Goal: Information Seeking & Learning: Learn about a topic

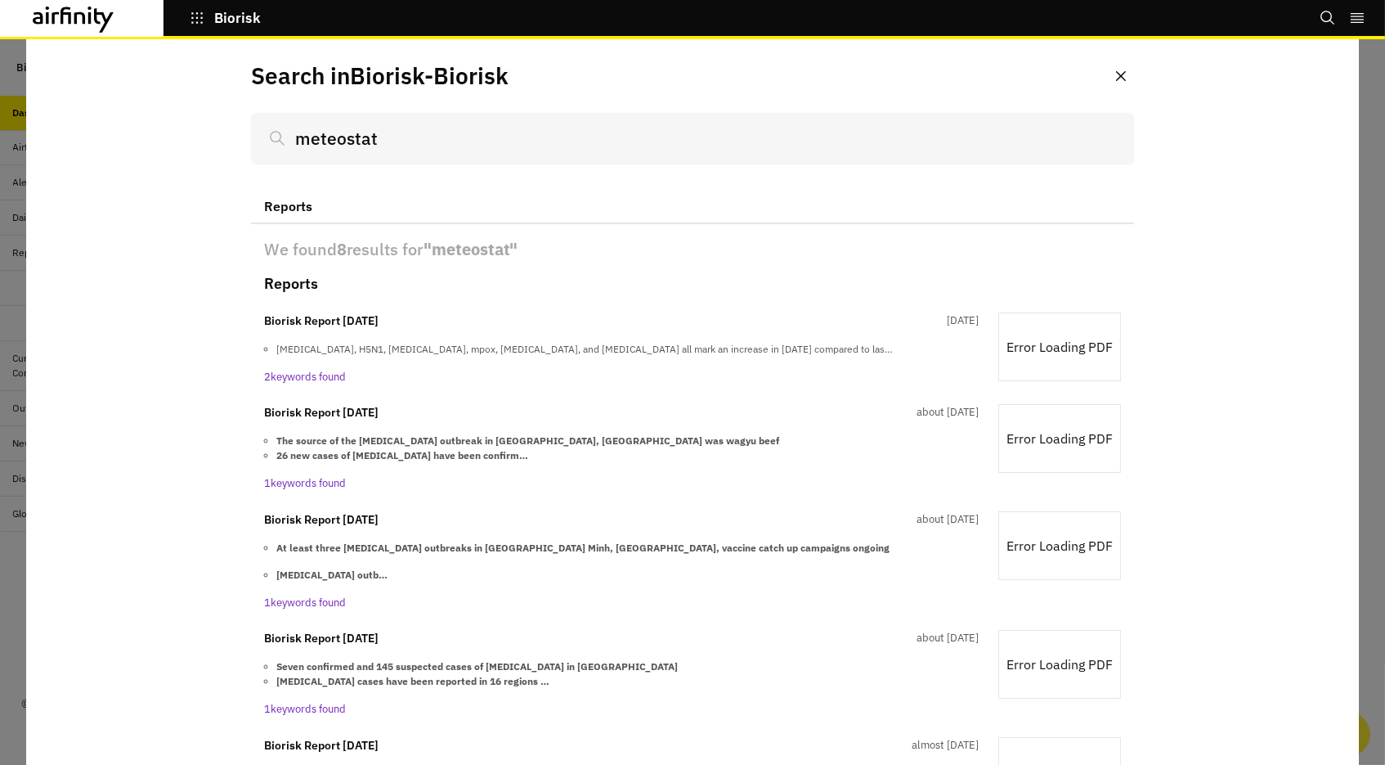
scroll to position [477, 0]
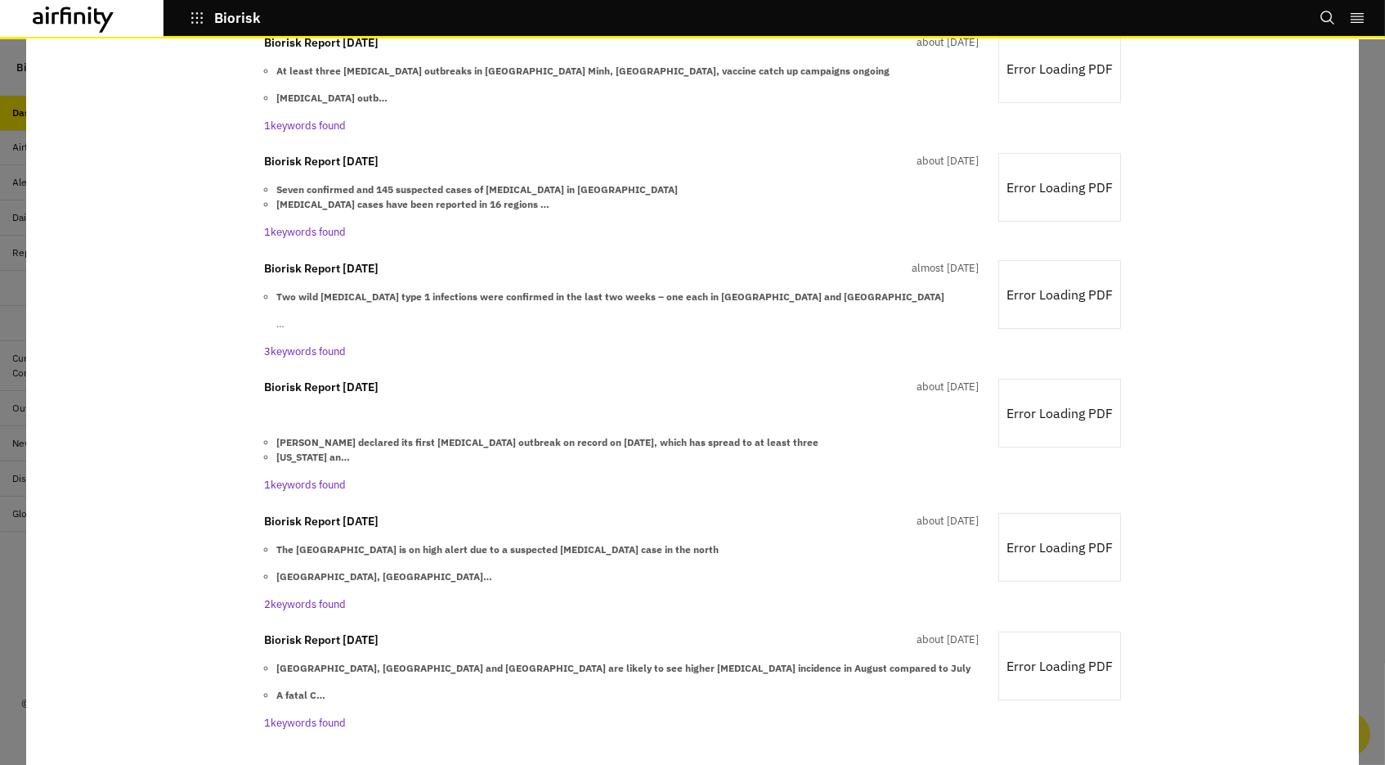
click at [81, 24] on icon at bounding box center [74, 20] width 82 height 26
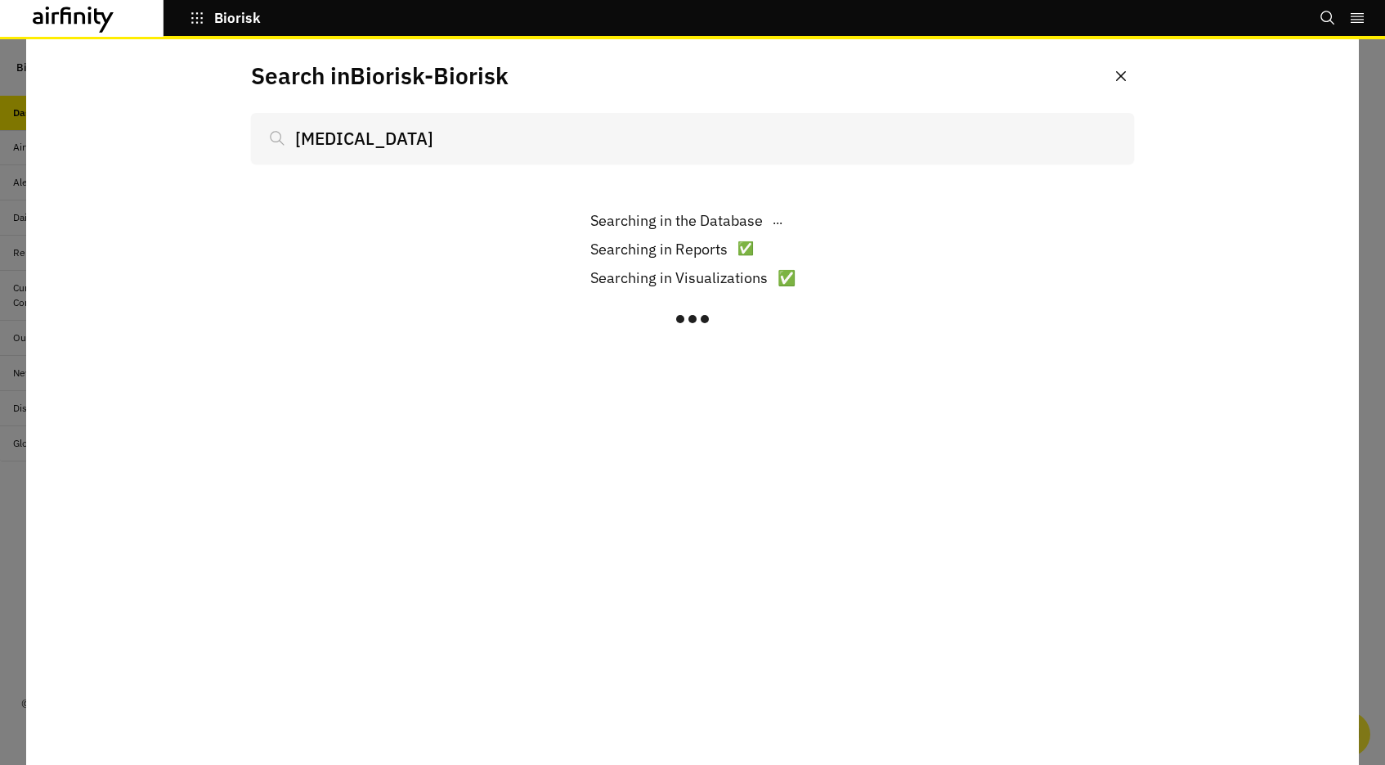
type input "[MEDICAL_DATA]"
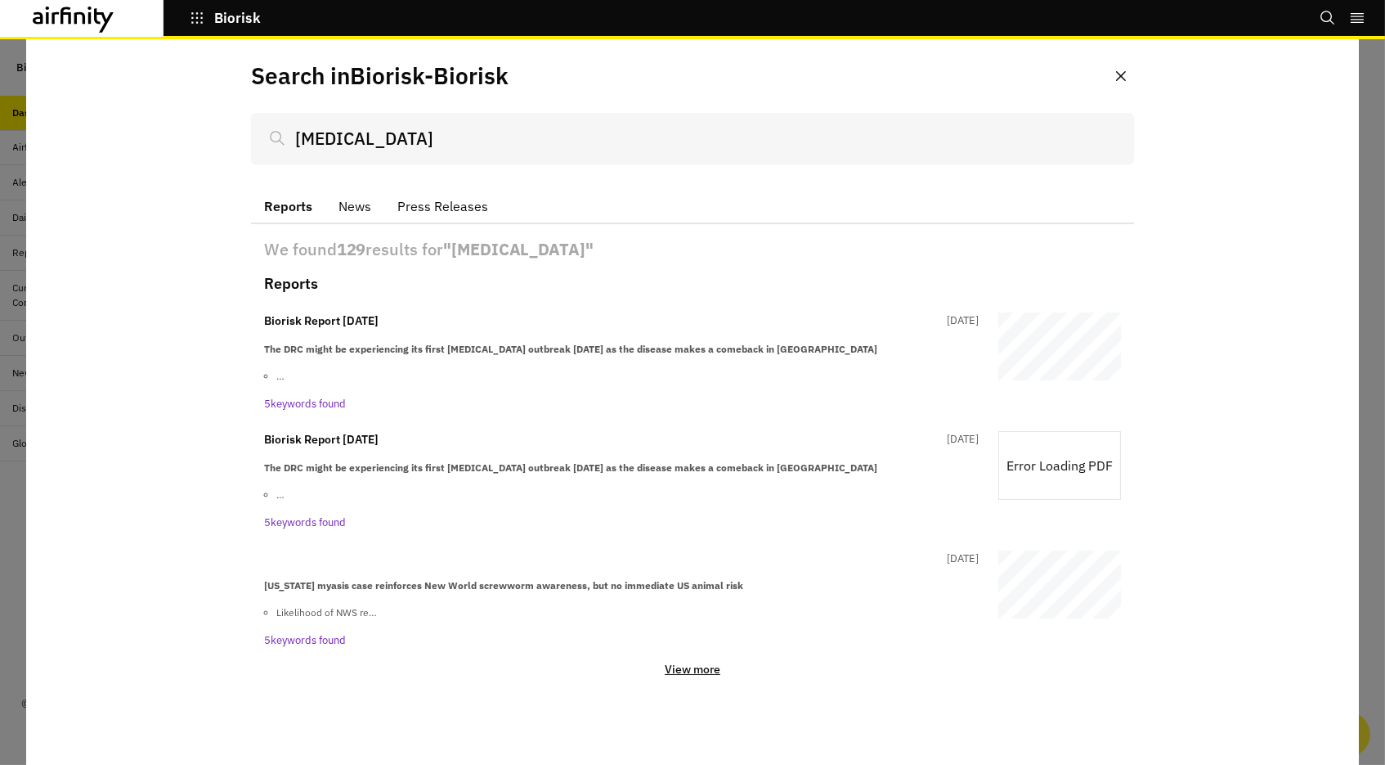
click at [680, 664] on p "View more" at bounding box center [693, 669] width 56 height 15
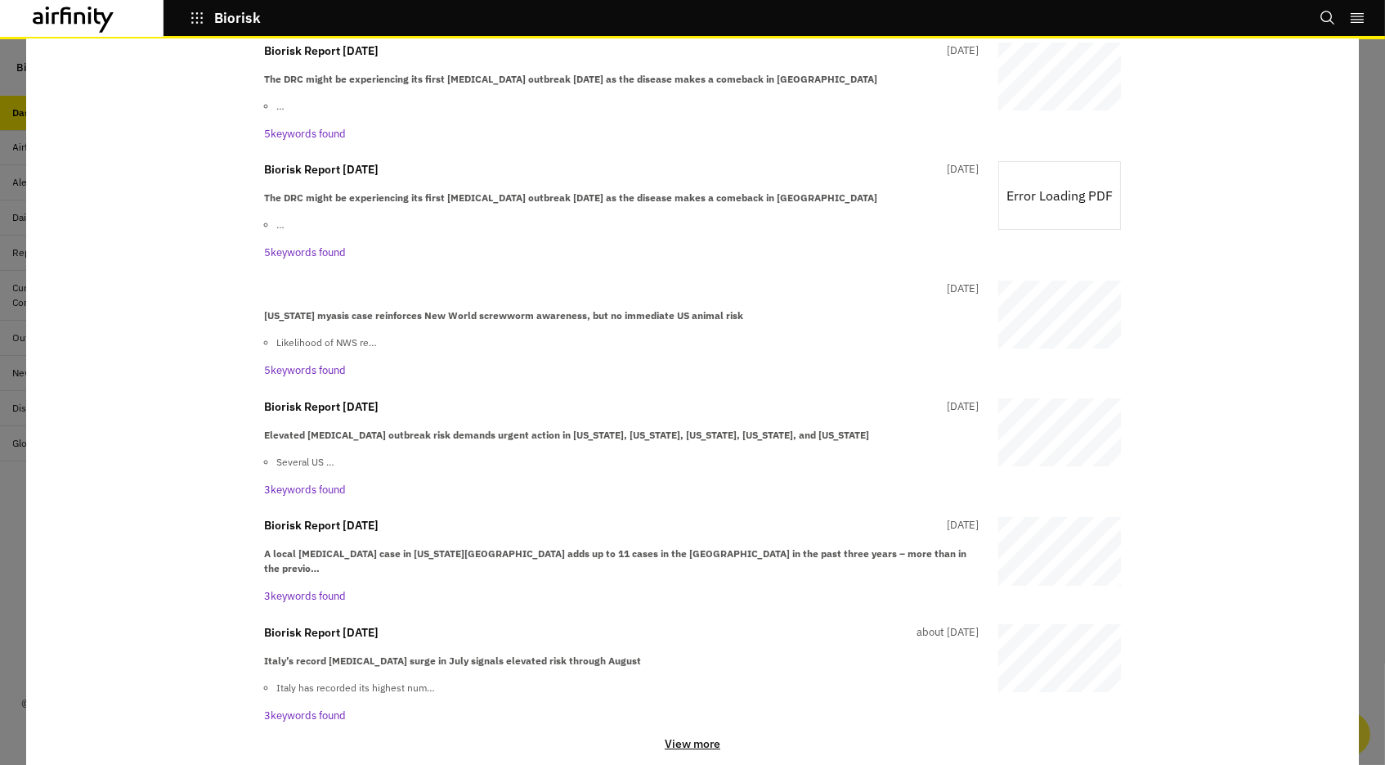
scroll to position [269, 0]
click at [702, 737] on p "View more" at bounding box center [693, 744] width 56 height 15
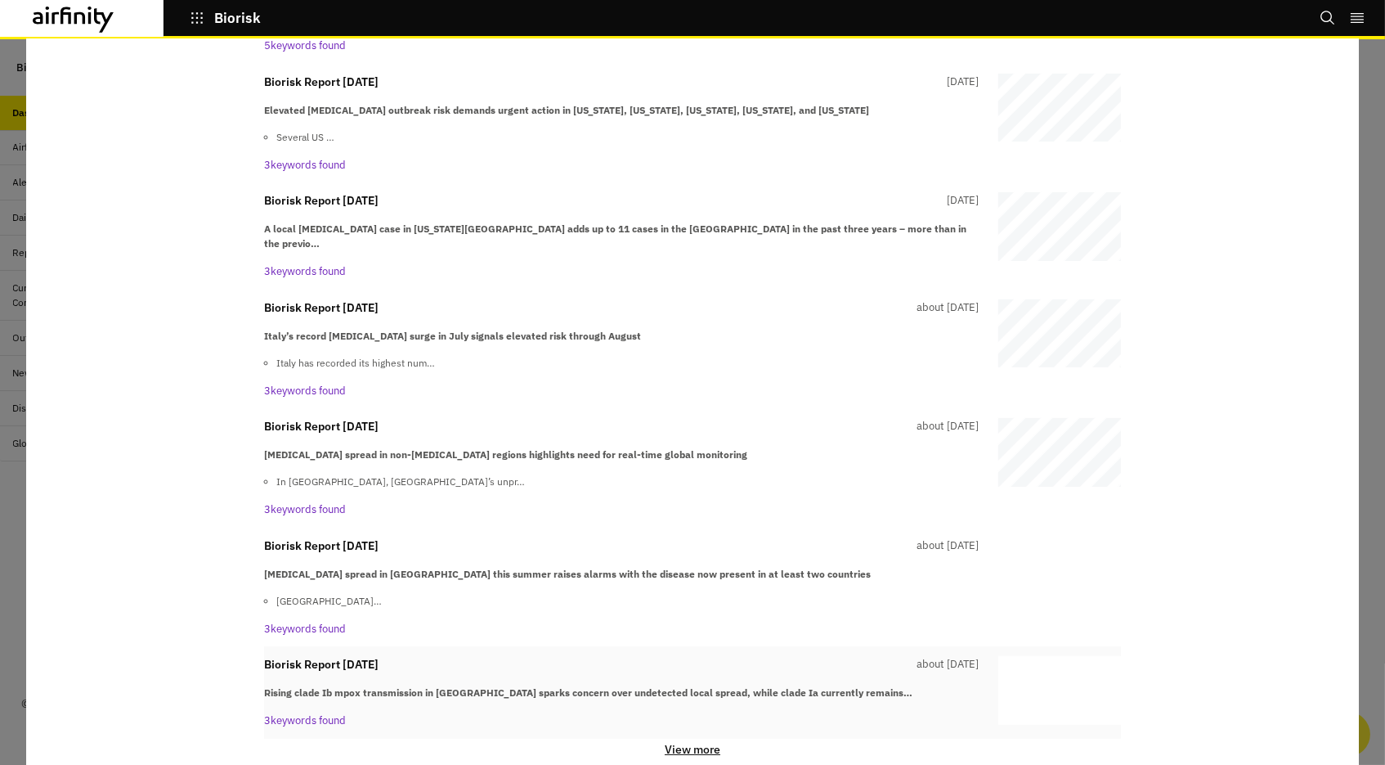
scroll to position [594, 0]
click at [709, 742] on p "View more" at bounding box center [693, 749] width 56 height 15
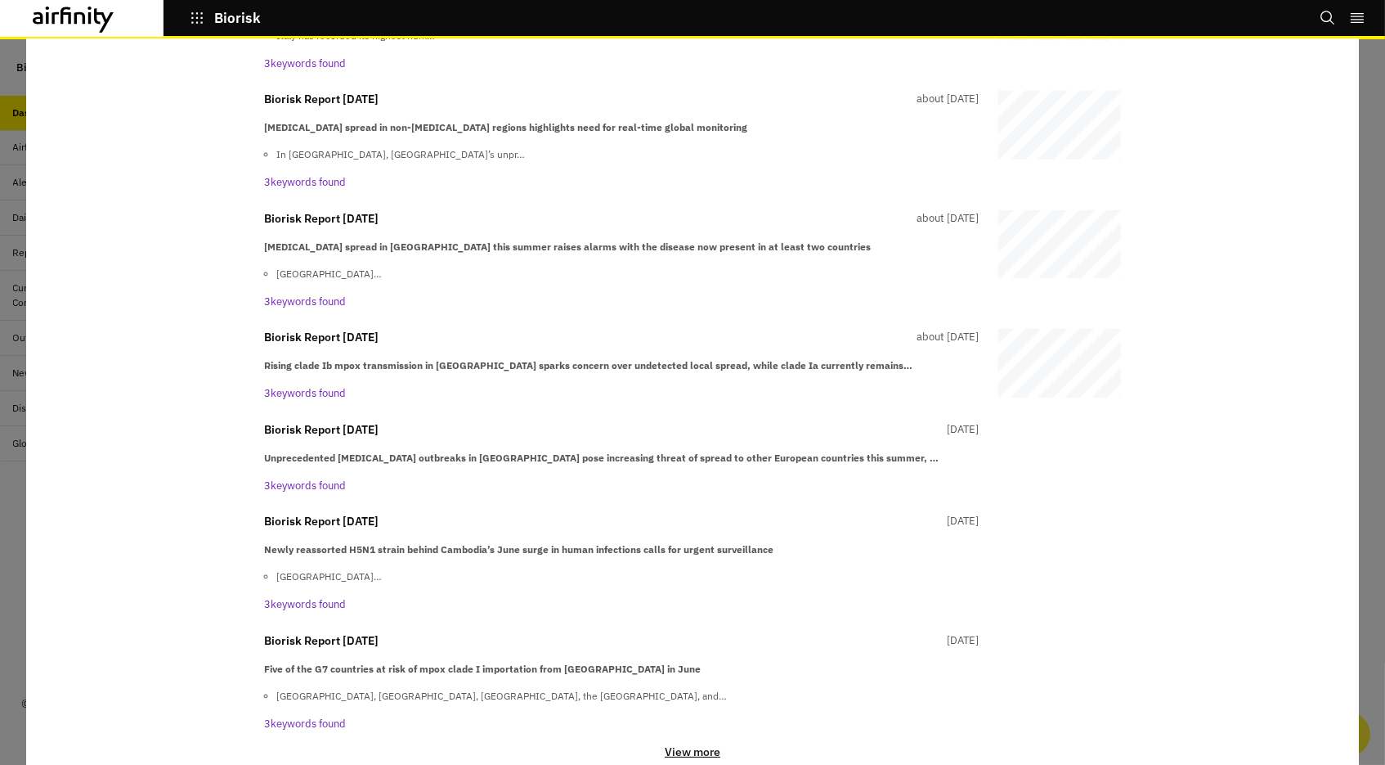
scroll to position [919, 0]
click at [713, 747] on p "View more" at bounding box center [693, 754] width 56 height 15
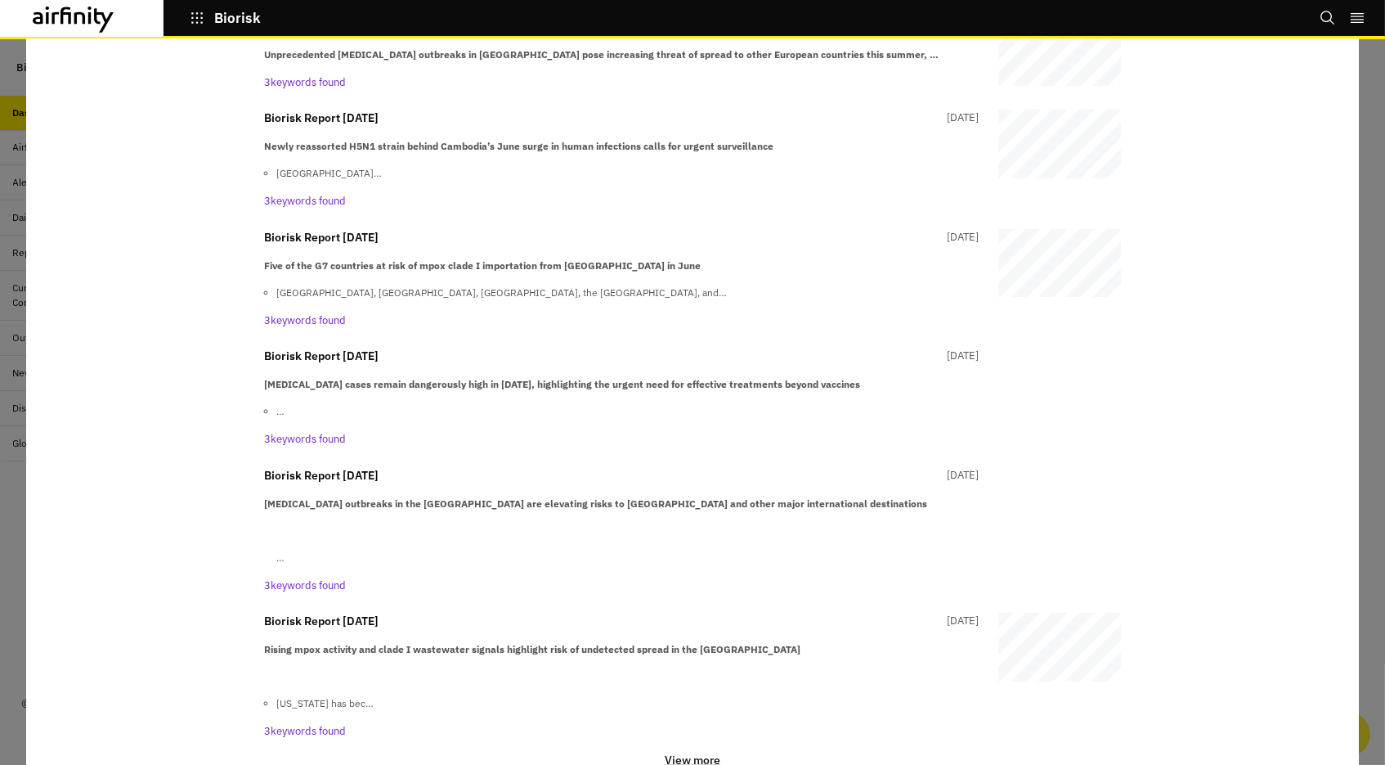
scroll to position [1323, 0]
click at [679, 754] on p "View more" at bounding box center [693, 761] width 56 height 15
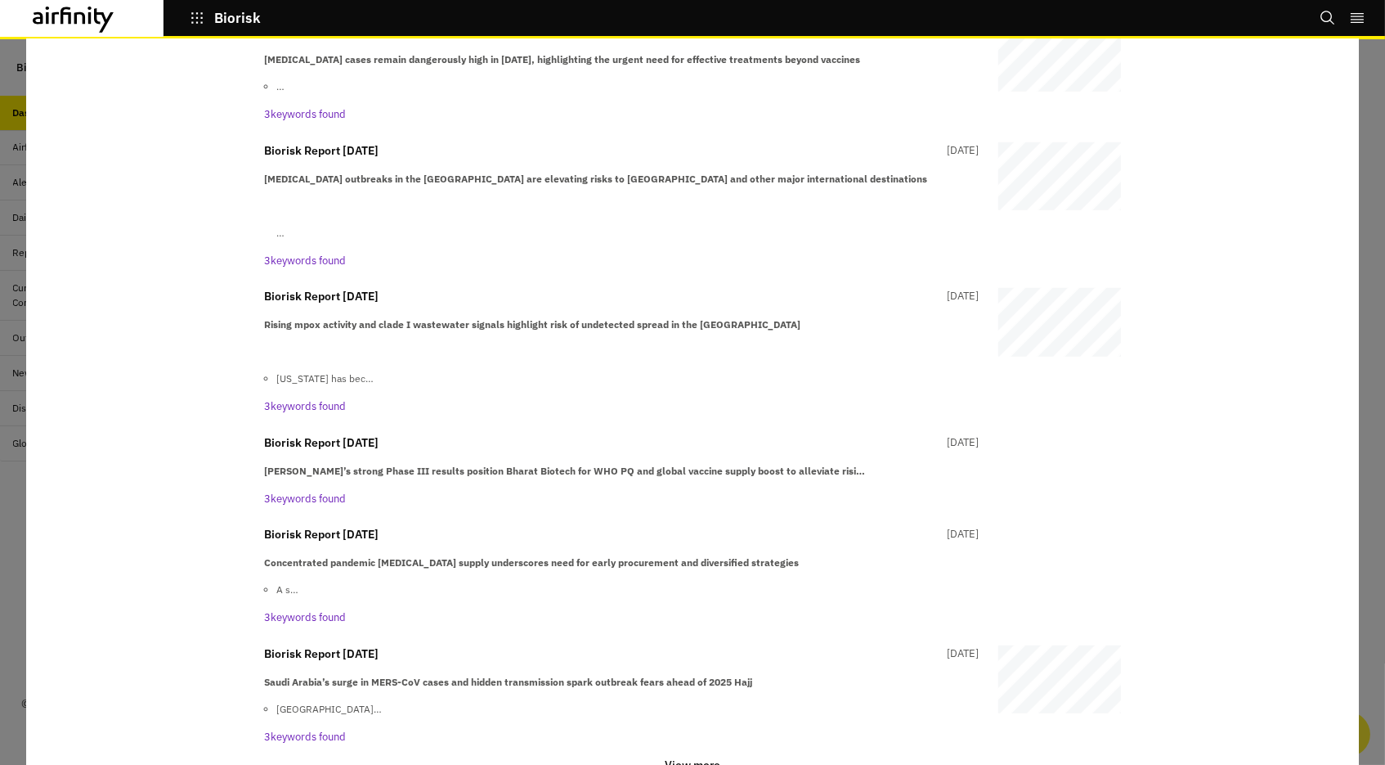
scroll to position [1648, 0]
click at [688, 758] on p "View more" at bounding box center [693, 765] width 56 height 15
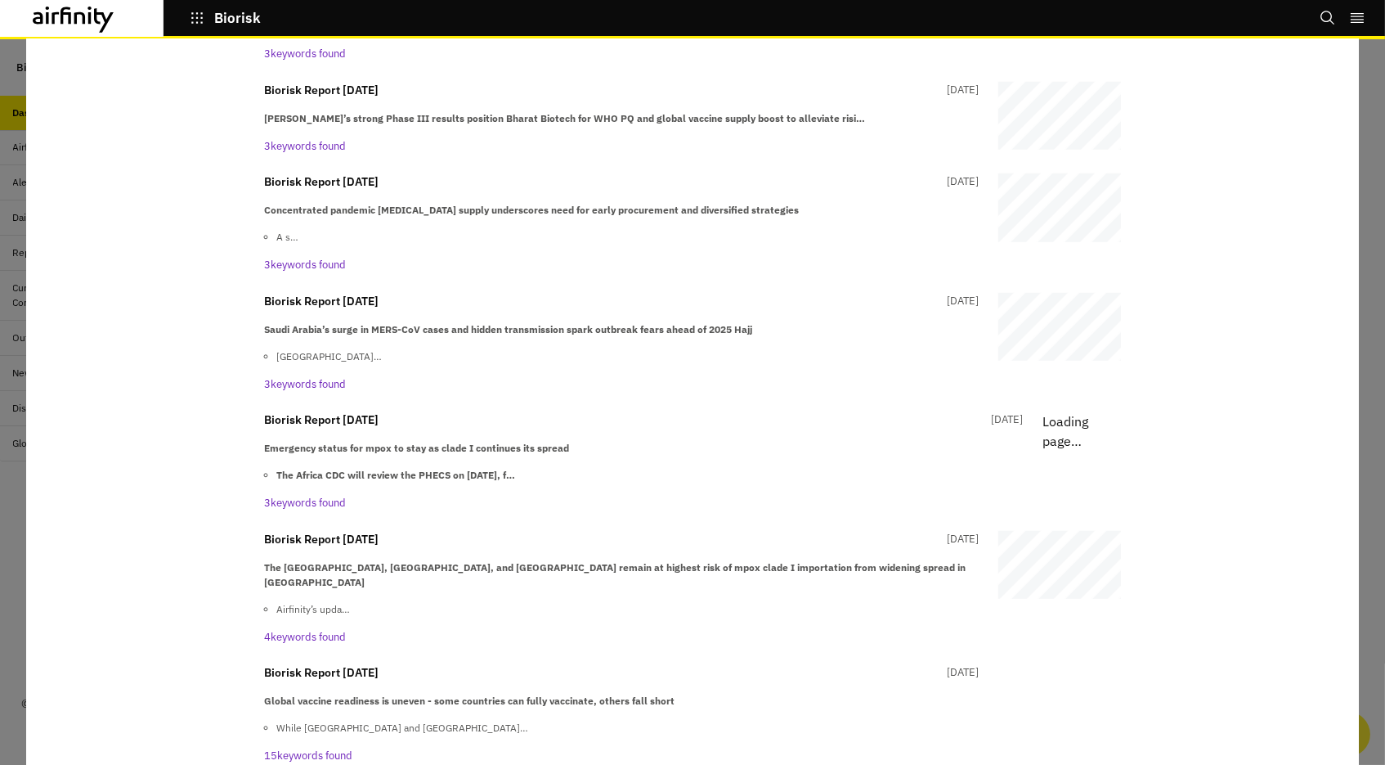
scroll to position [2001, 0]
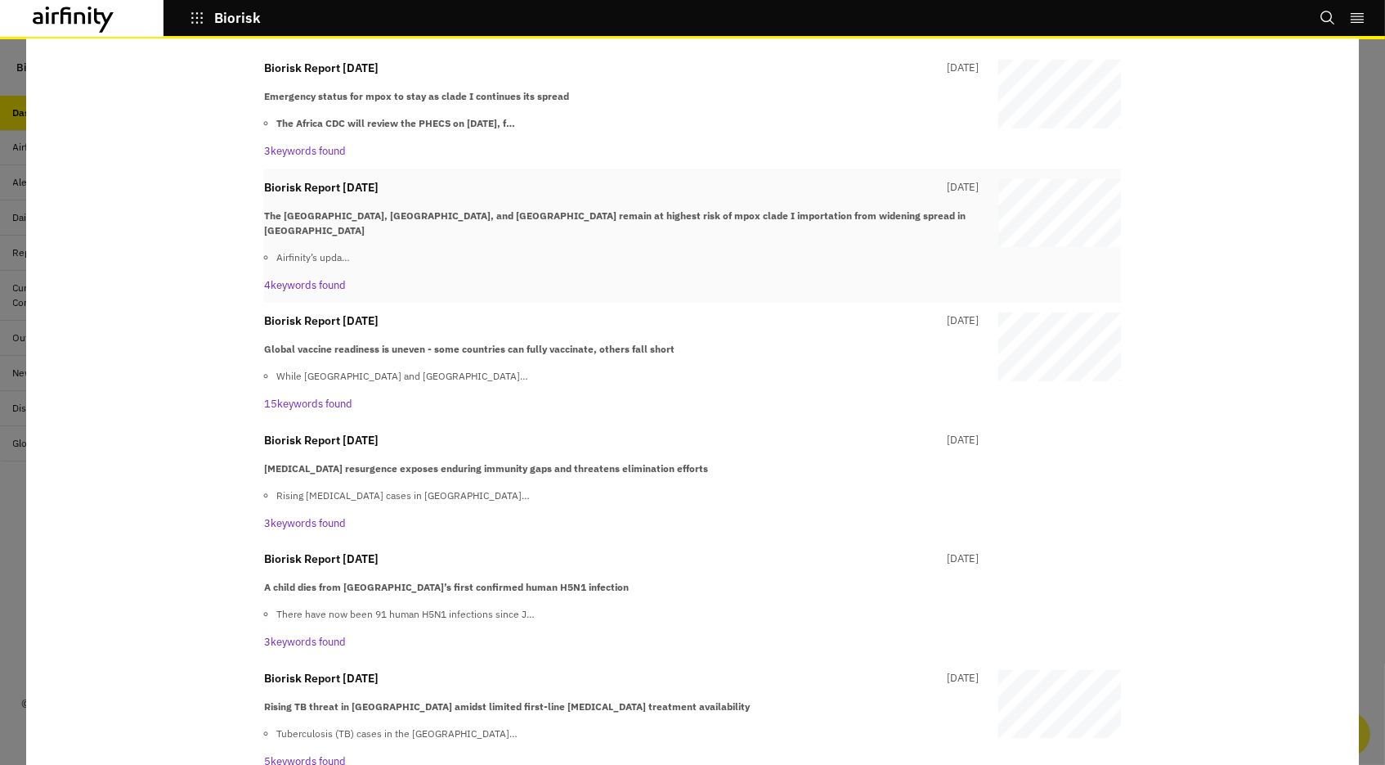
scroll to position [2352, 0]
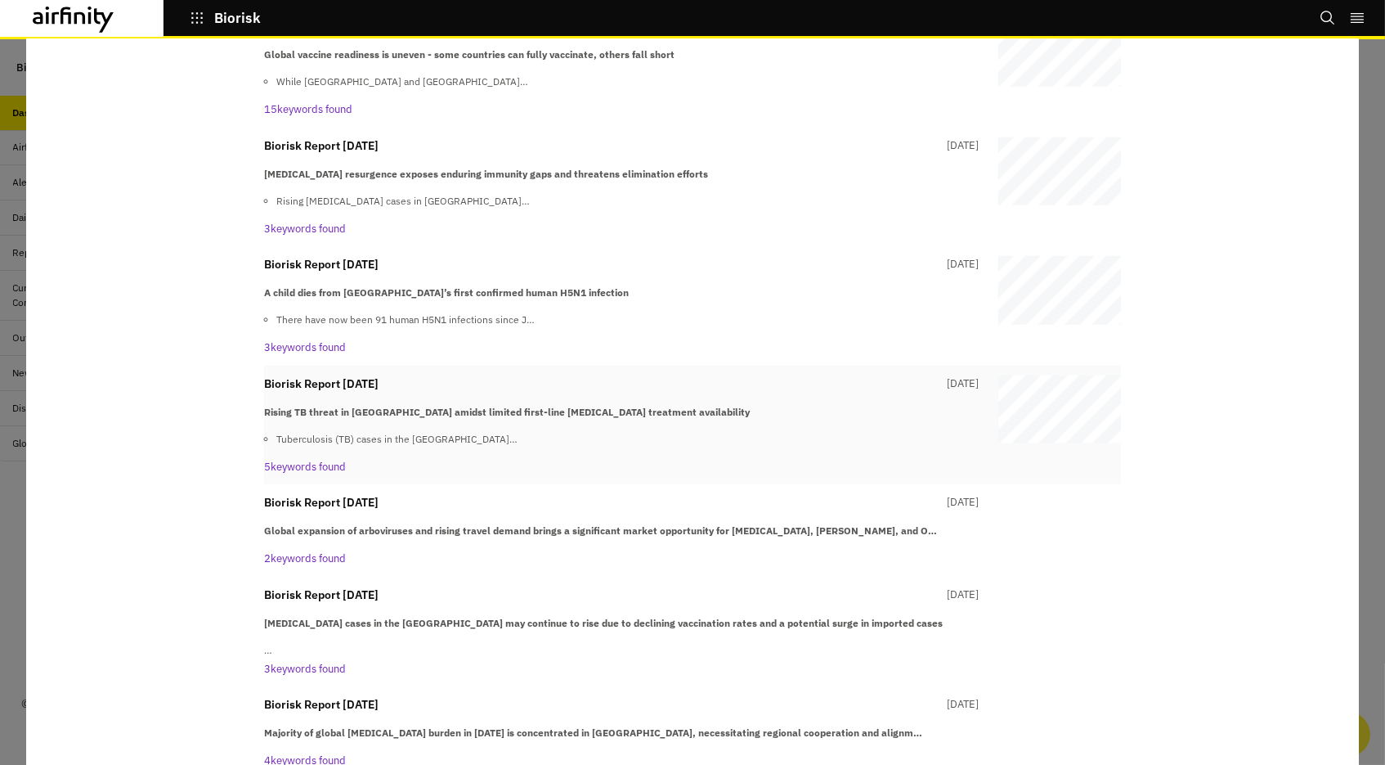
scroll to position [2641, 0]
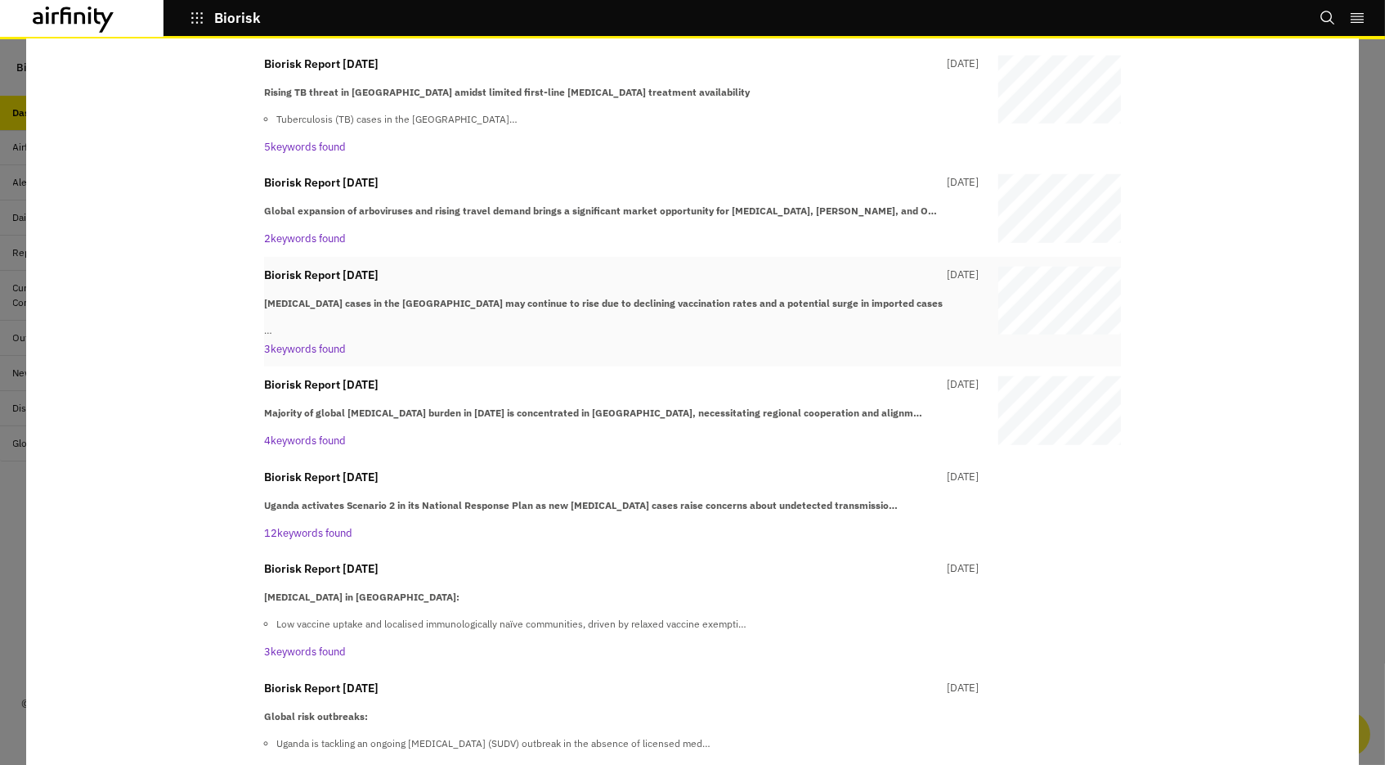
scroll to position [2966, 0]
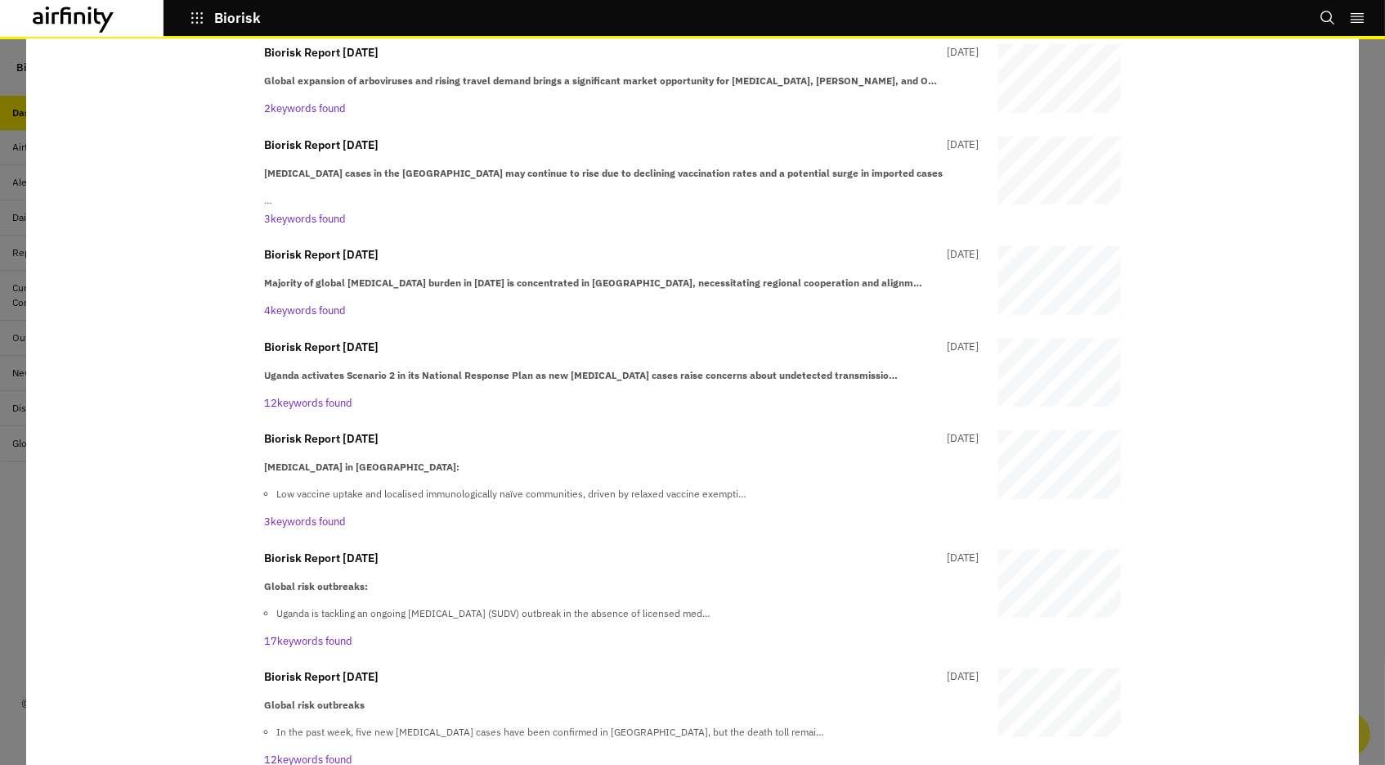
scroll to position [3015, 0]
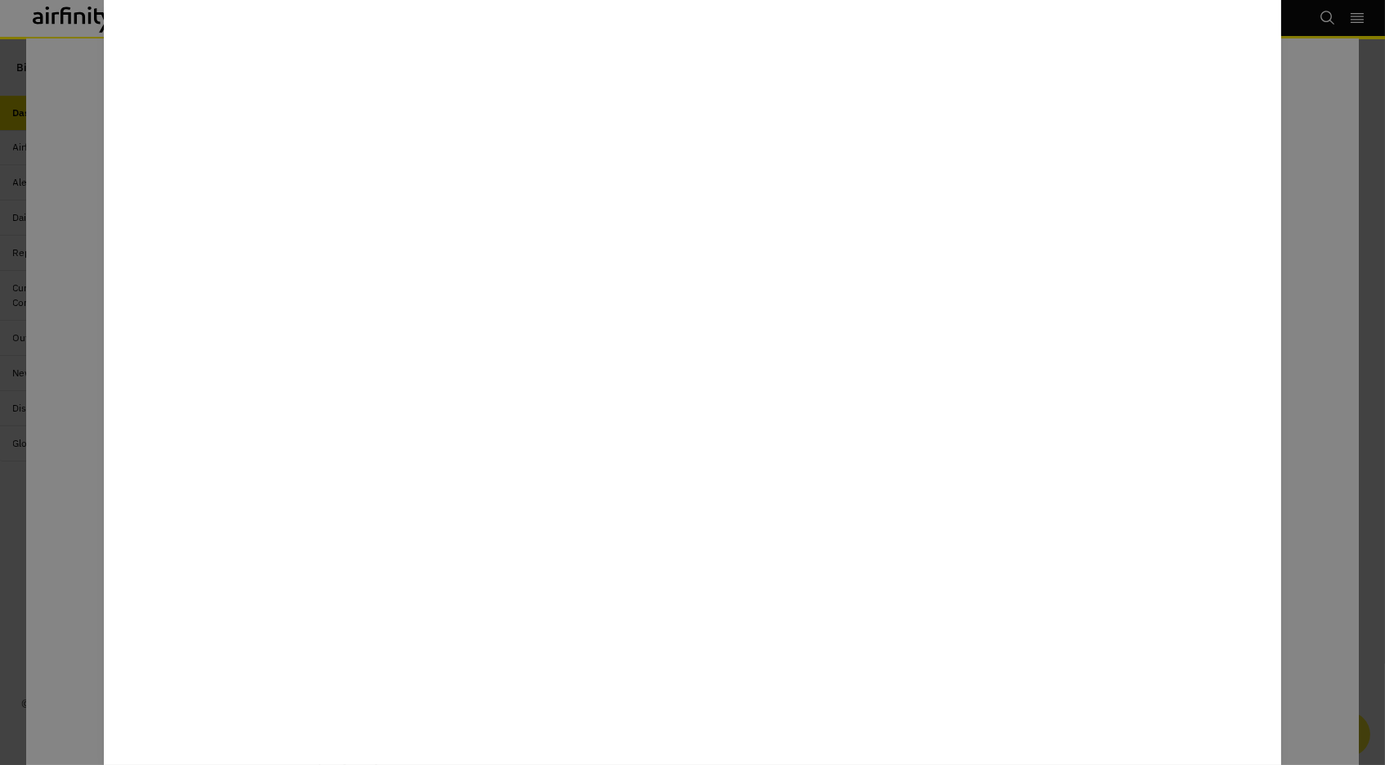
click at [79, 514] on div at bounding box center [692, 382] width 1385 height 765
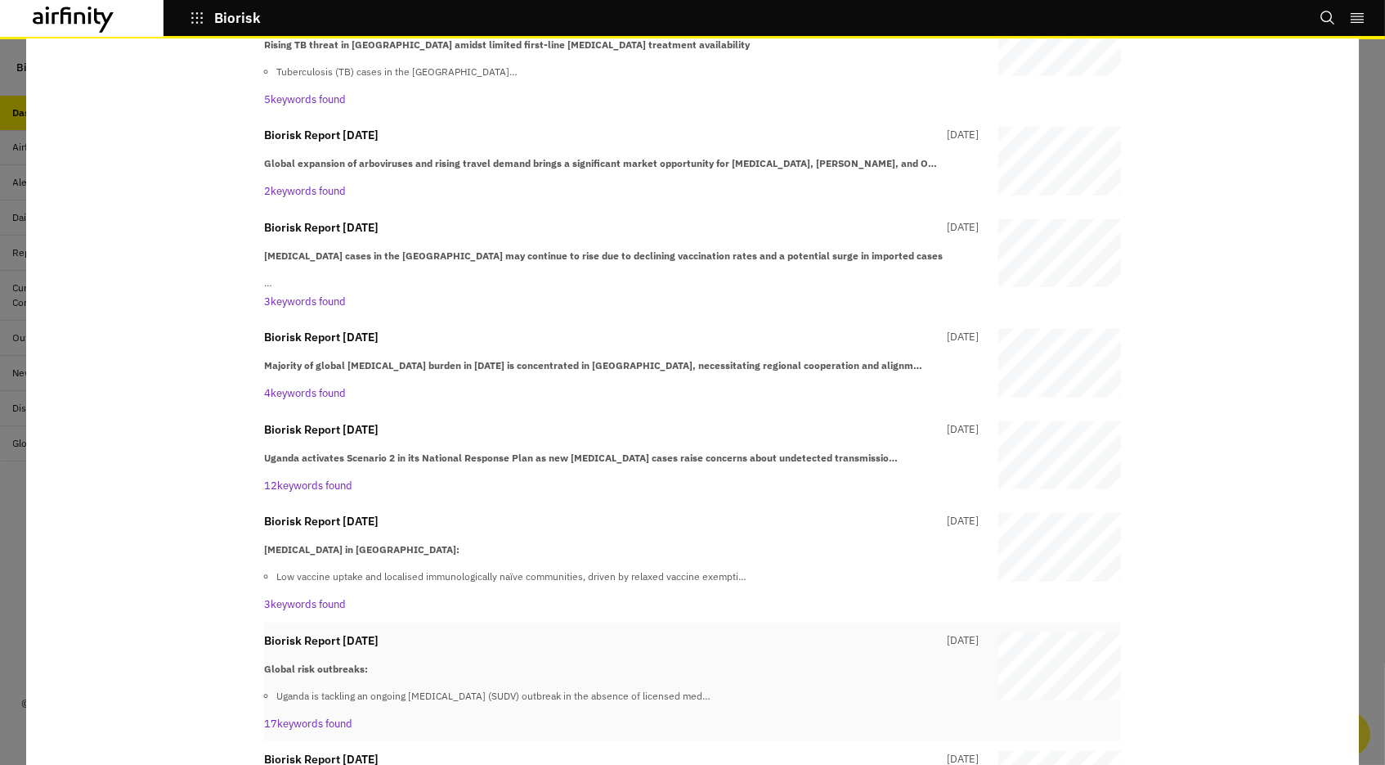
click at [498, 632] on div "Biorisk Report 20th February 7 months ago" at bounding box center [621, 640] width 715 height 17
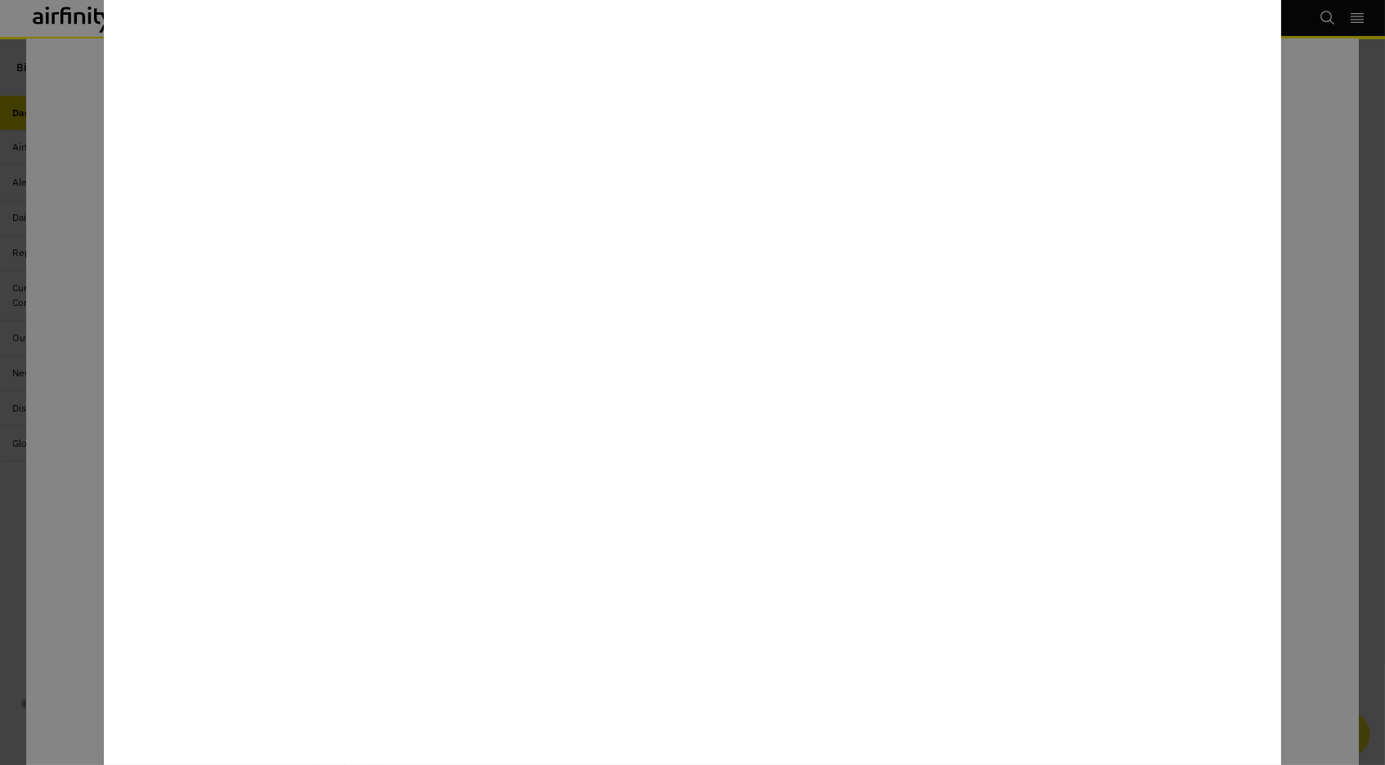
click at [78, 508] on div at bounding box center [692, 382] width 1385 height 765
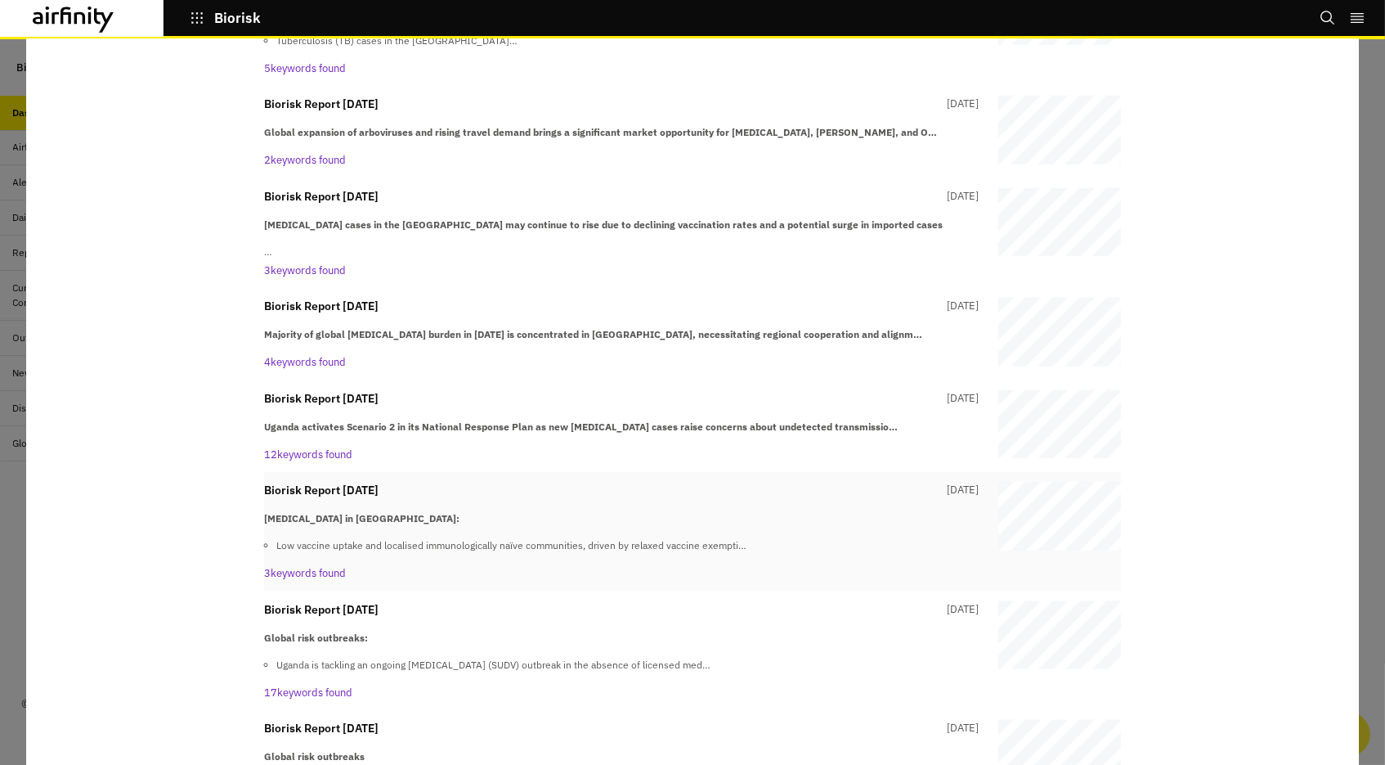
scroll to position [3067, 0]
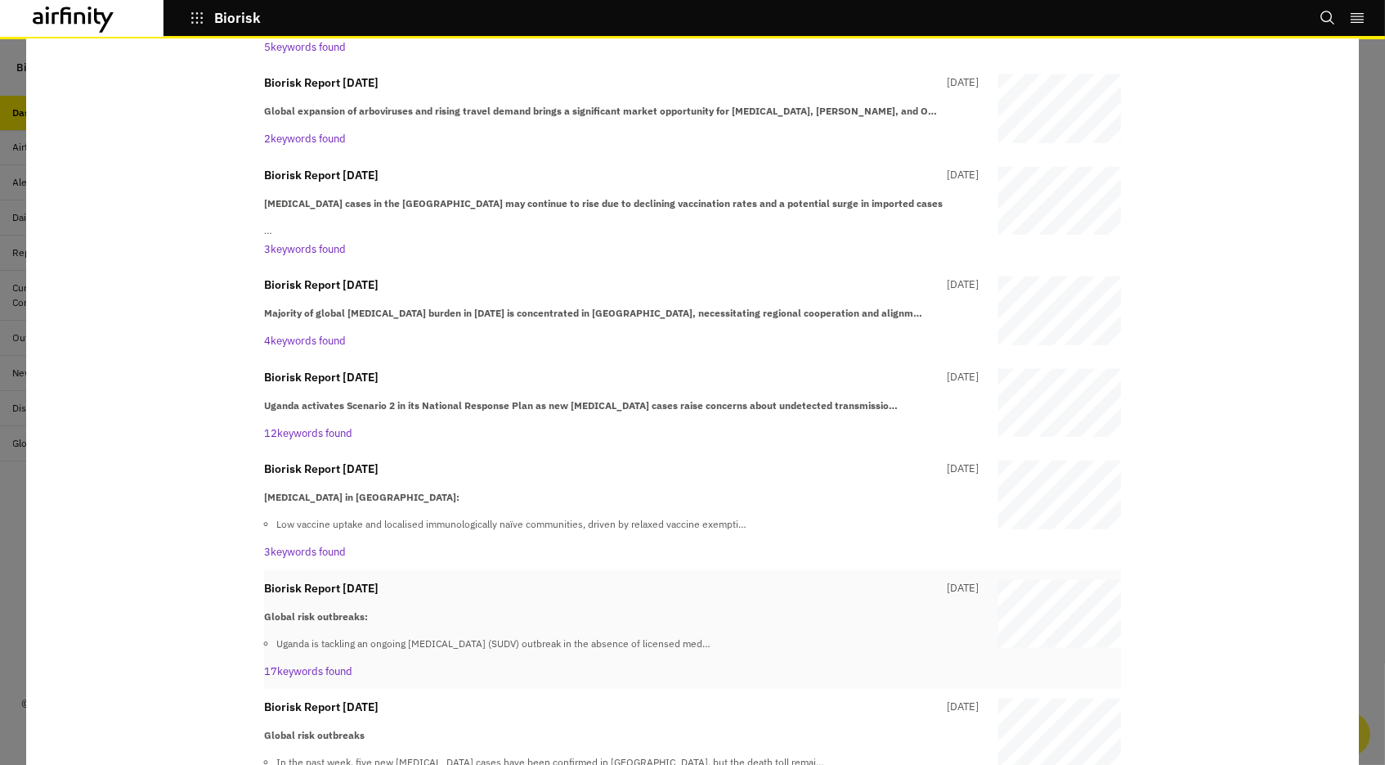
click at [375, 609] on p "Global risk outbreaks:" at bounding box center [621, 616] width 715 height 15
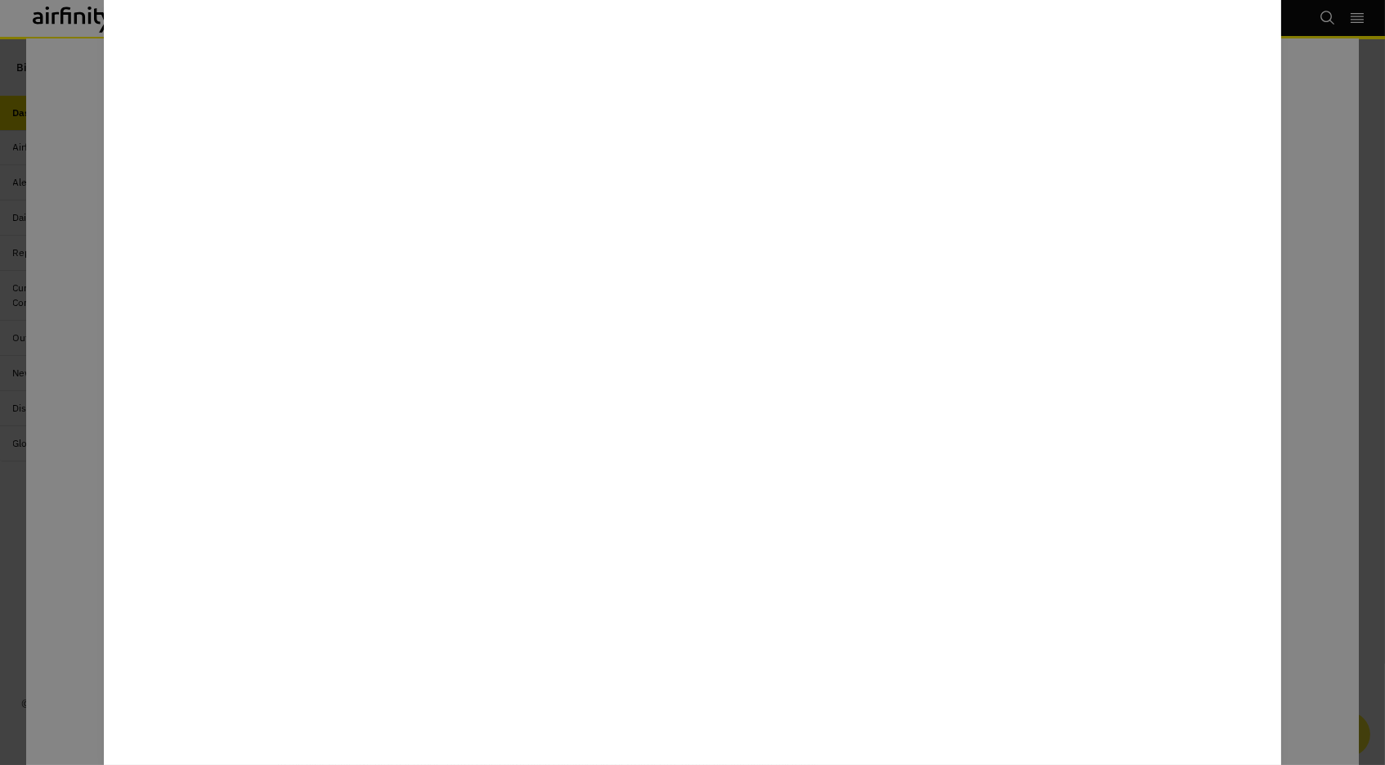
click at [89, 592] on div at bounding box center [692, 382] width 1385 height 765
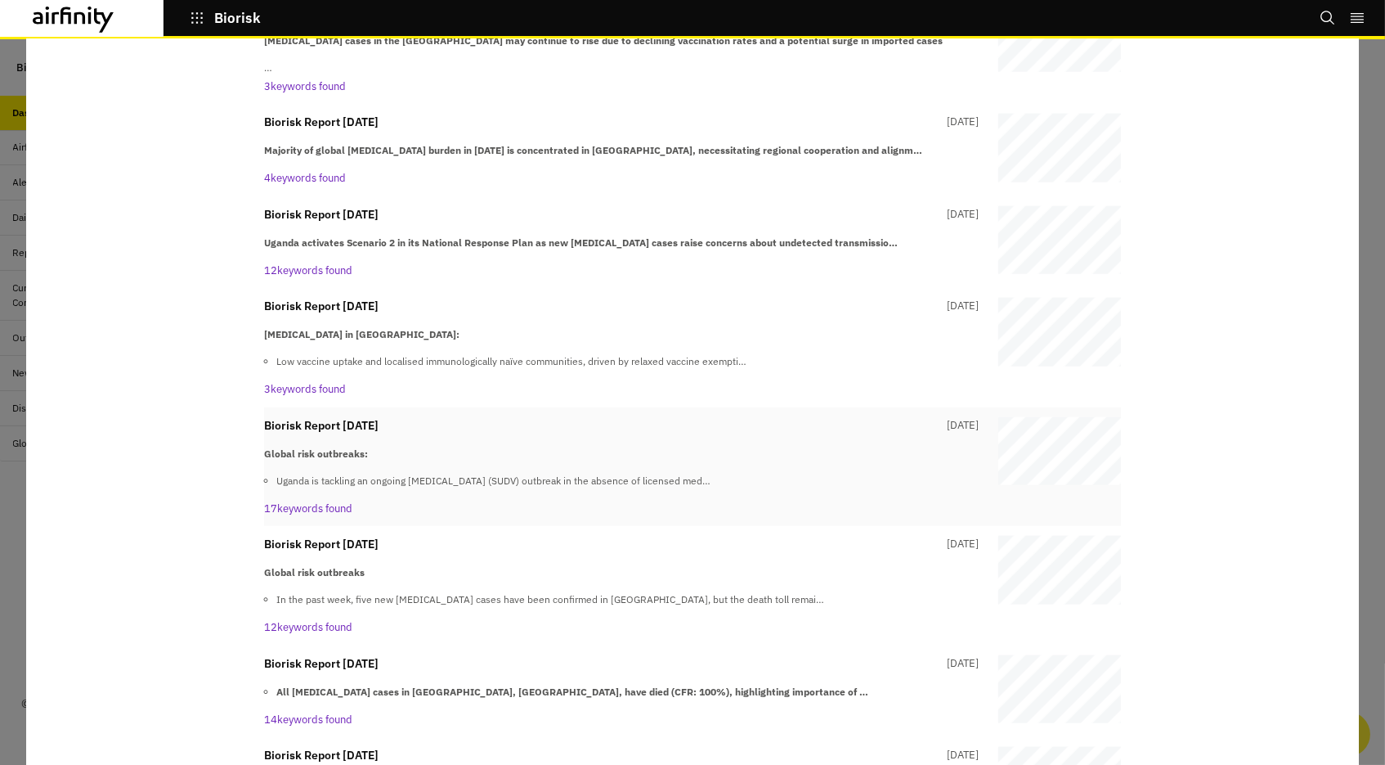
scroll to position [3231, 0]
click at [424, 564] on p "Global risk outbreaks" at bounding box center [621, 571] width 715 height 15
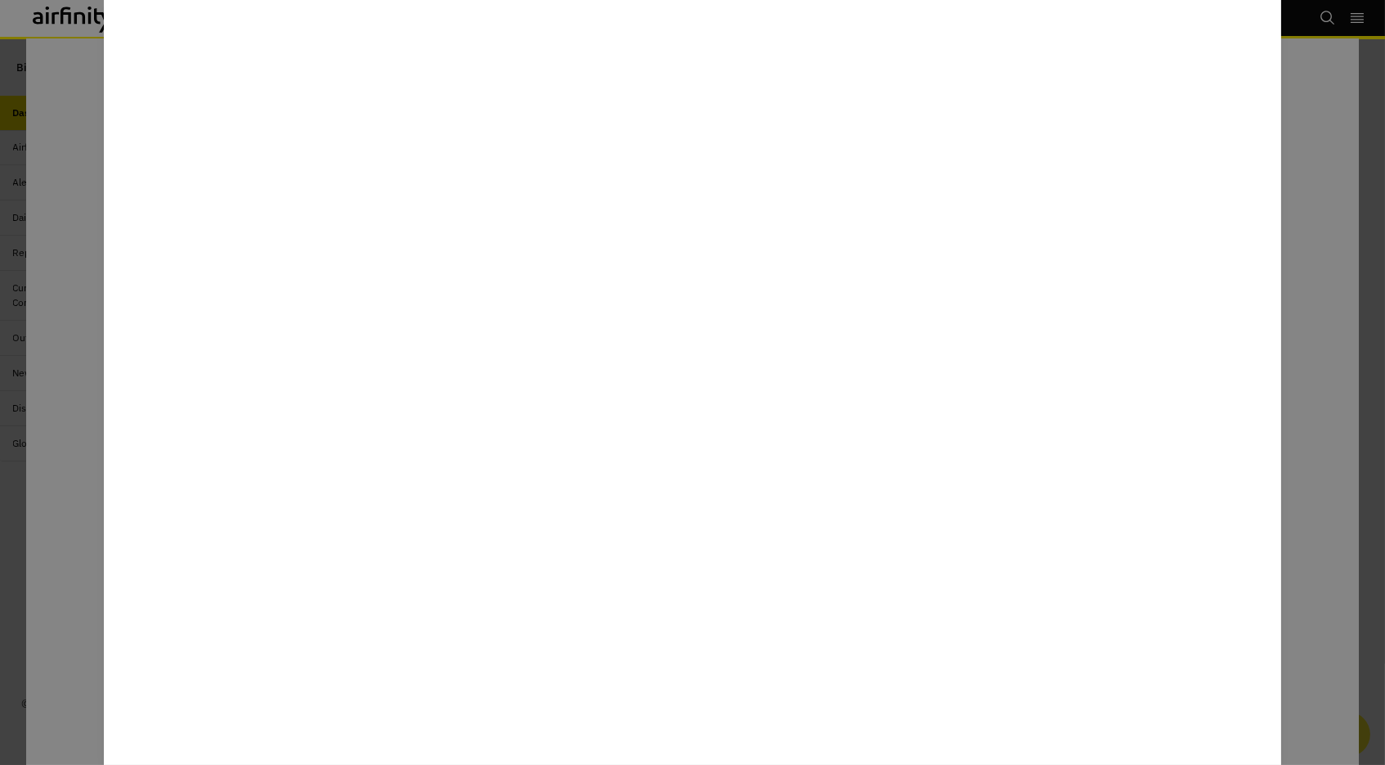
click at [71, 553] on div at bounding box center [692, 382] width 1385 height 765
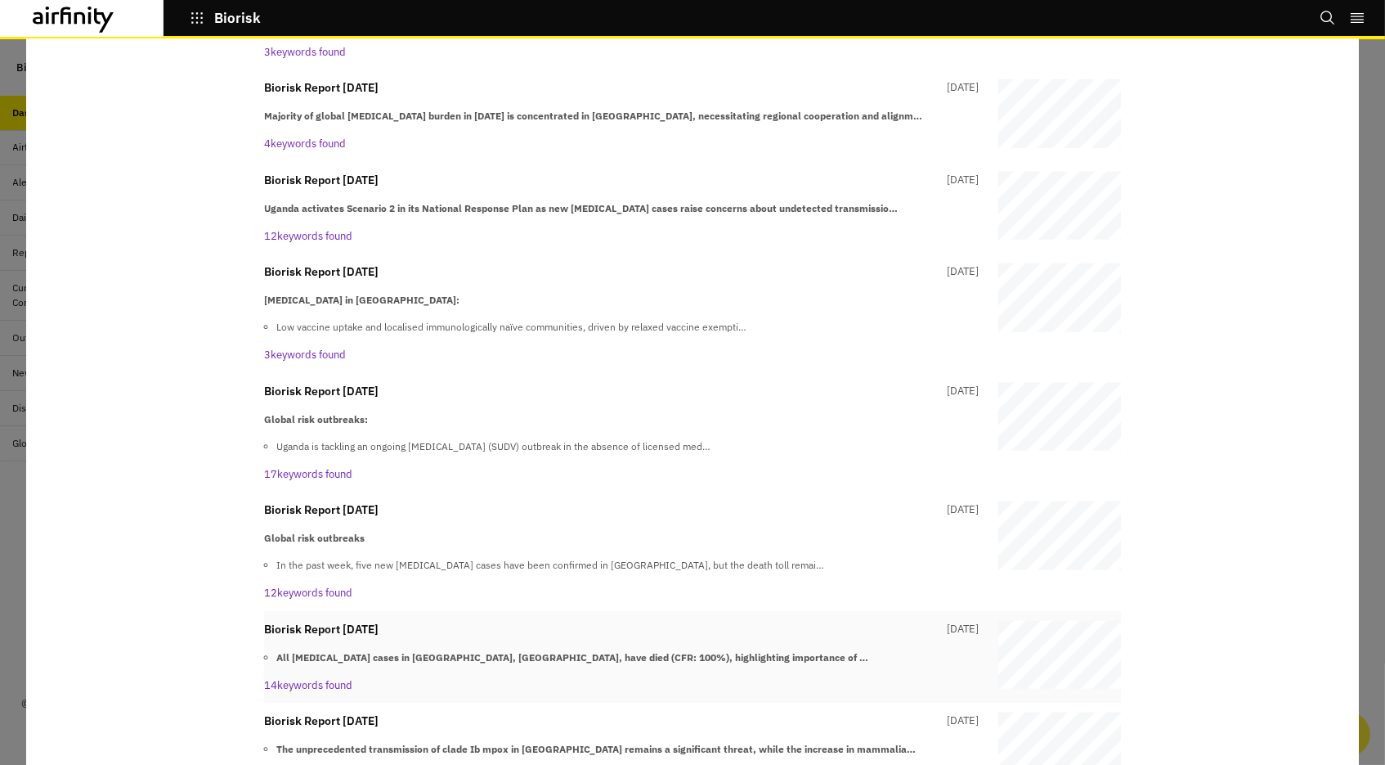
scroll to position [3263, 0]
click at [374, 652] on strong "All Marburg virus disease cases in Biharamulo district, Tanzania, have died (CF…" at bounding box center [572, 658] width 592 height 12
